Goal: Use online tool/utility

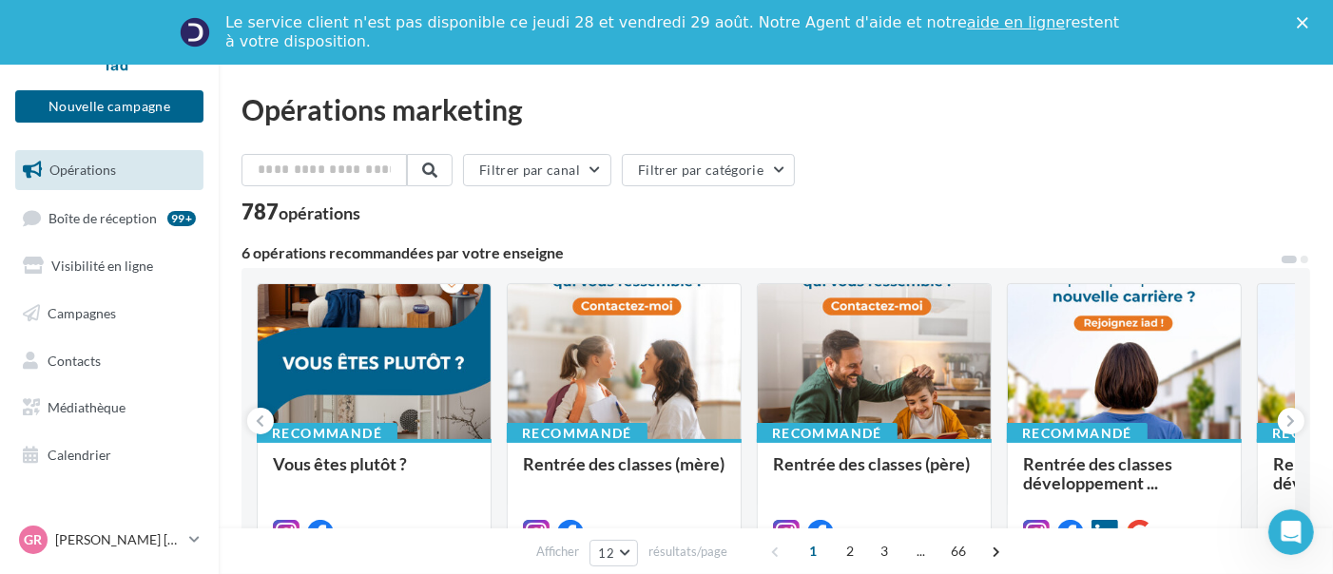
click at [668, 370] on div at bounding box center [624, 362] width 233 height 157
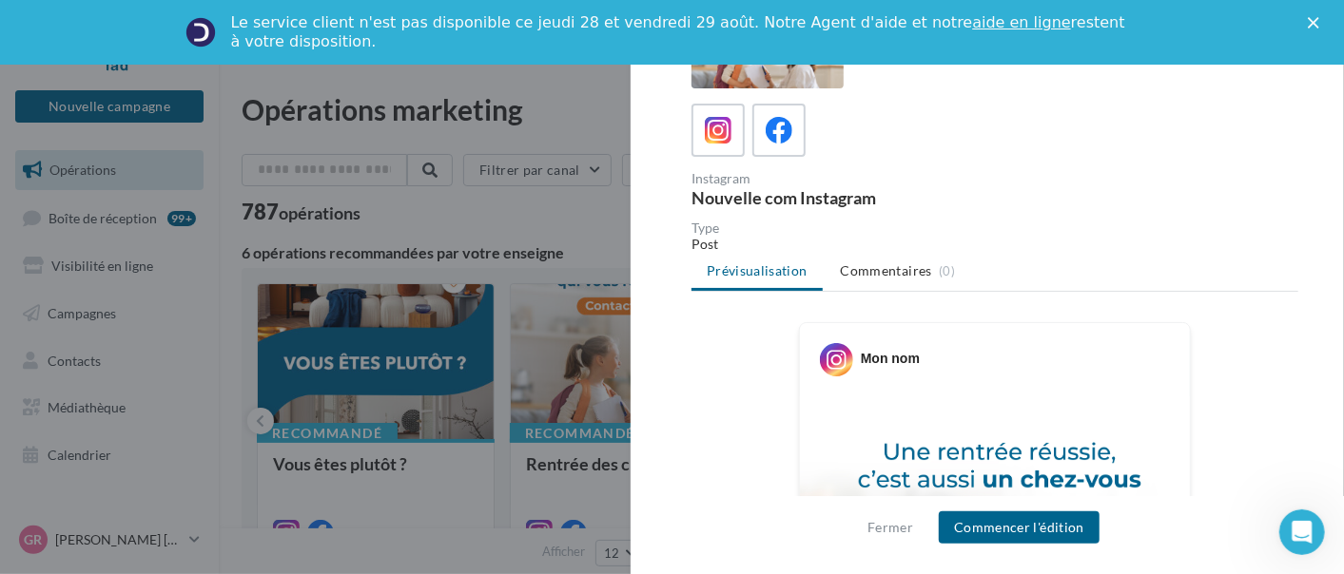
scroll to position [76, 0]
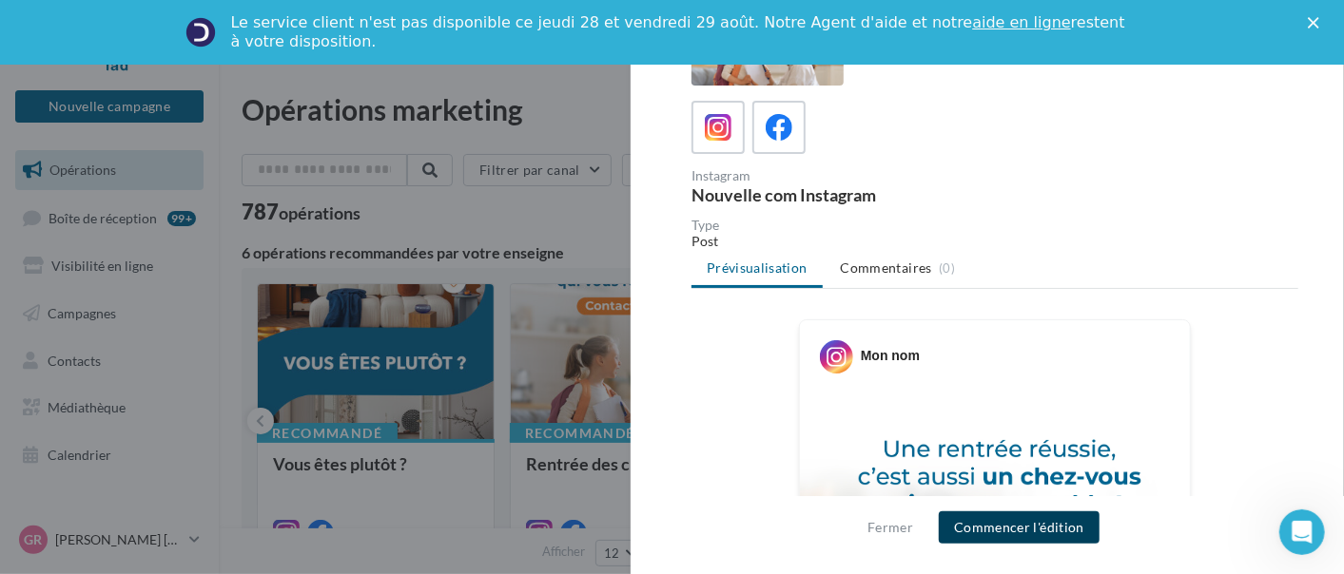
click at [1040, 529] on button "Commencer l'édition" at bounding box center [1019, 528] width 161 height 32
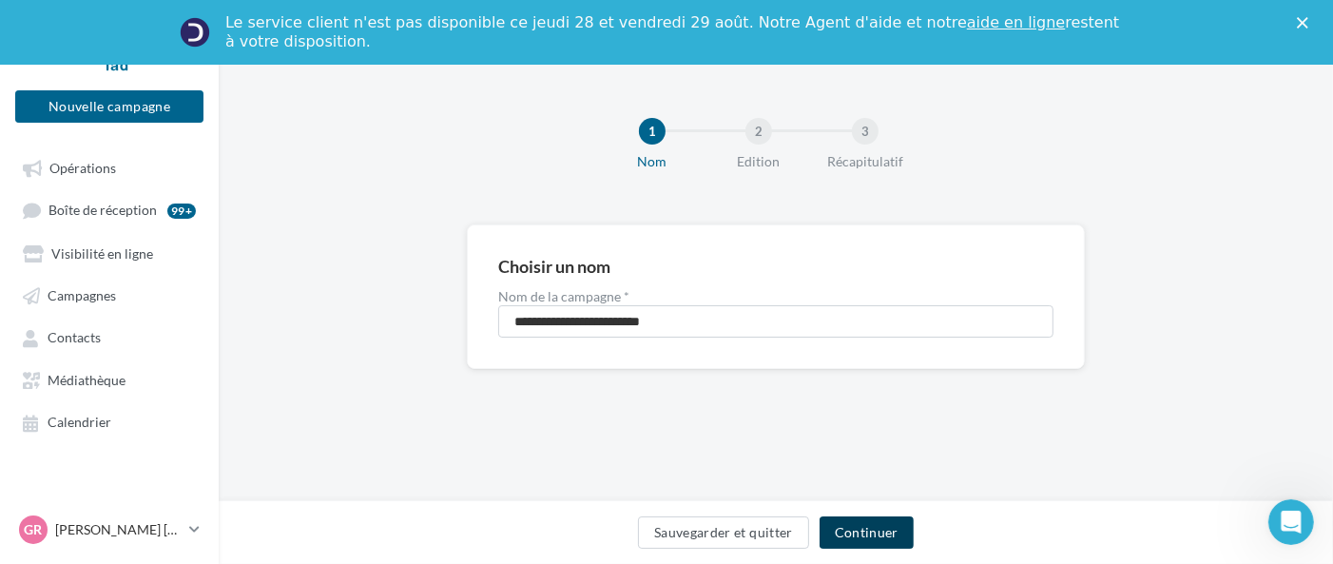
click at [892, 528] on button "Continuer" at bounding box center [867, 532] width 94 height 32
